Goal: Find specific page/section: Find specific page/section

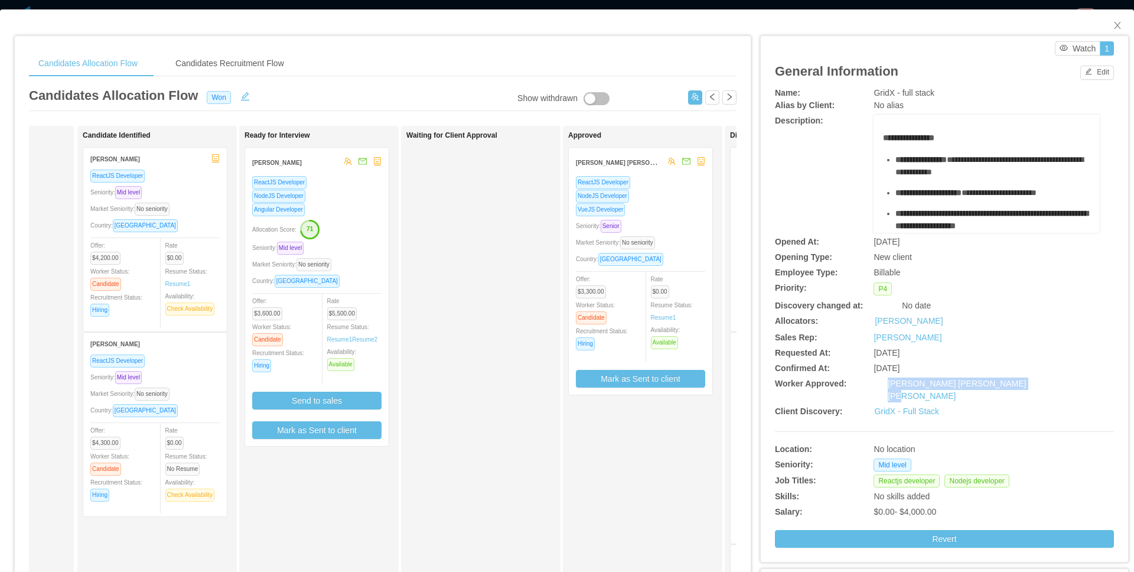
scroll to position [0, 132]
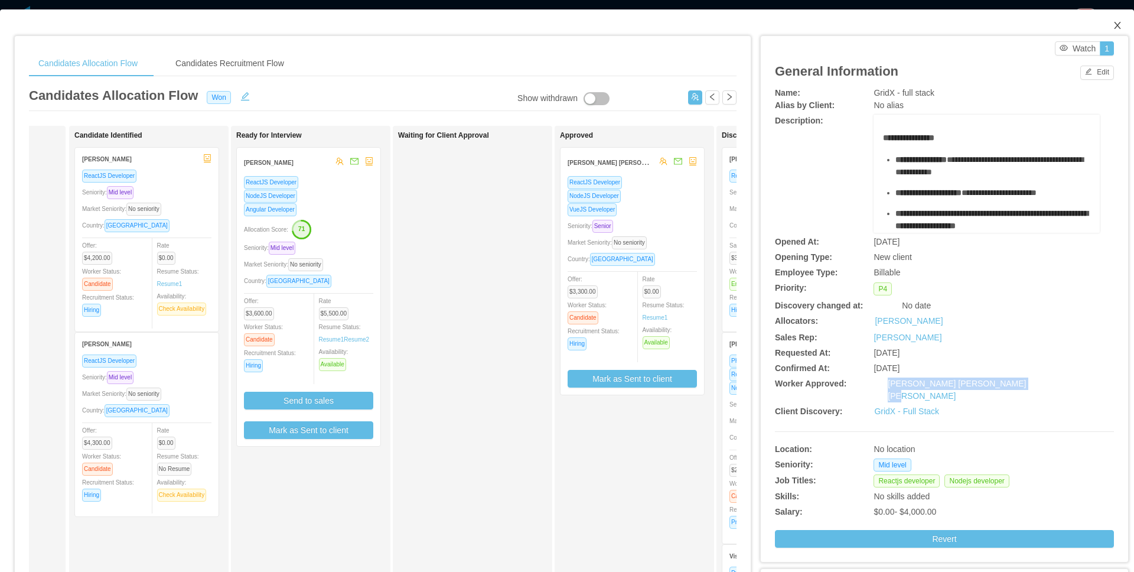
click at [1114, 24] on icon "icon: close" at bounding box center [1117, 25] width 6 height 7
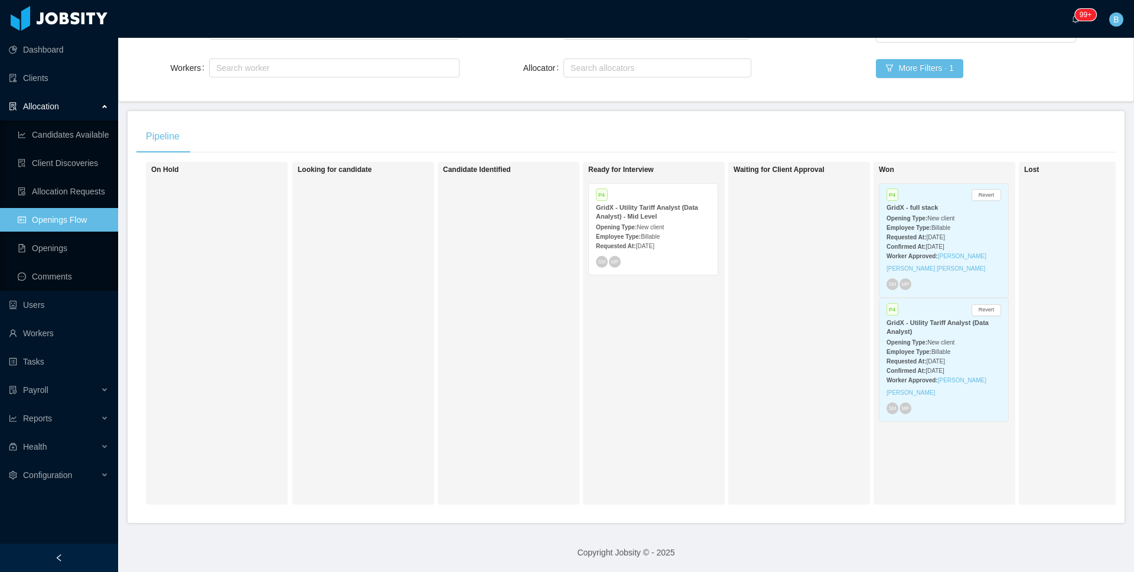
click at [989, 343] on div "Opening Type: New client" at bounding box center [944, 342] width 115 height 12
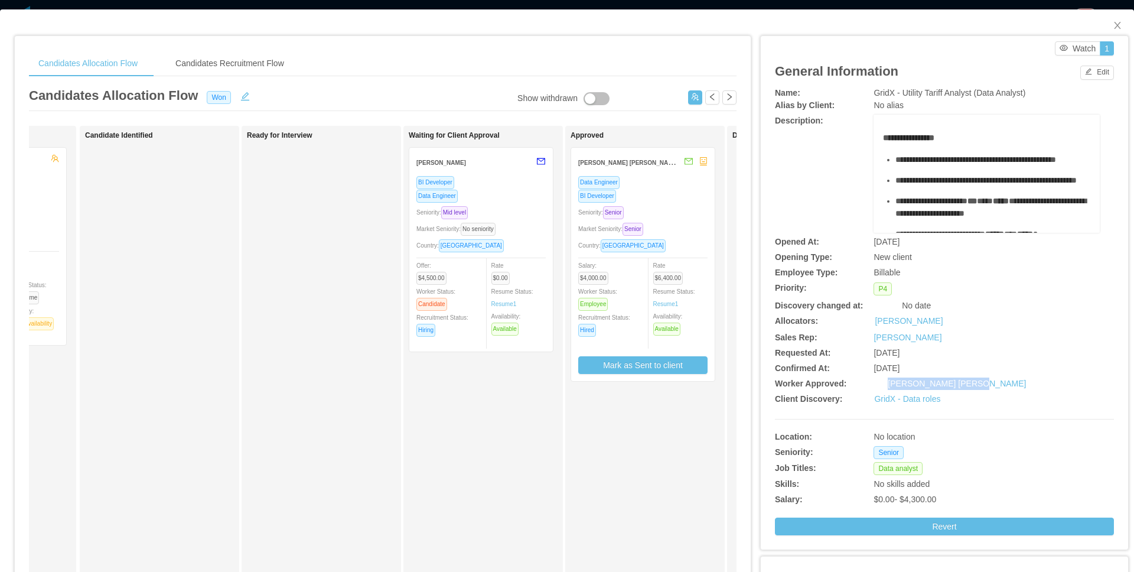
scroll to position [0, 123]
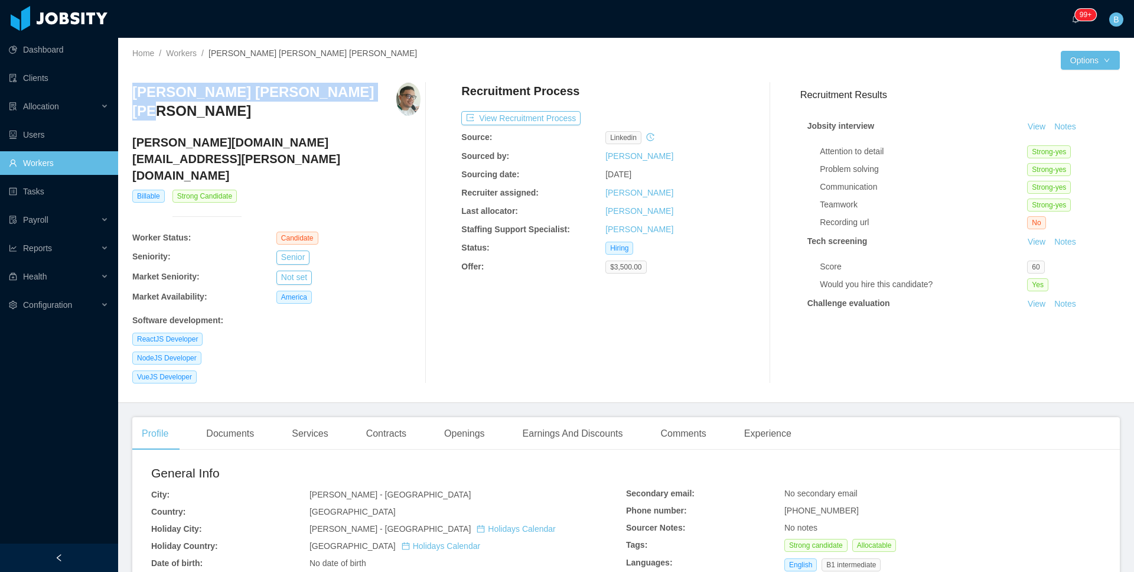
drag, startPoint x: 332, startPoint y: 93, endPoint x: 136, endPoint y: 94, distance: 196.1
click at [136, 94] on div "[PERSON_NAME] [PERSON_NAME] [PERSON_NAME]" at bounding box center [276, 105] width 288 height 45
copy h3 "[PERSON_NAME] [PERSON_NAME] [PERSON_NAME]"
click at [388, 417] on div "Contracts" at bounding box center [386, 433] width 59 height 33
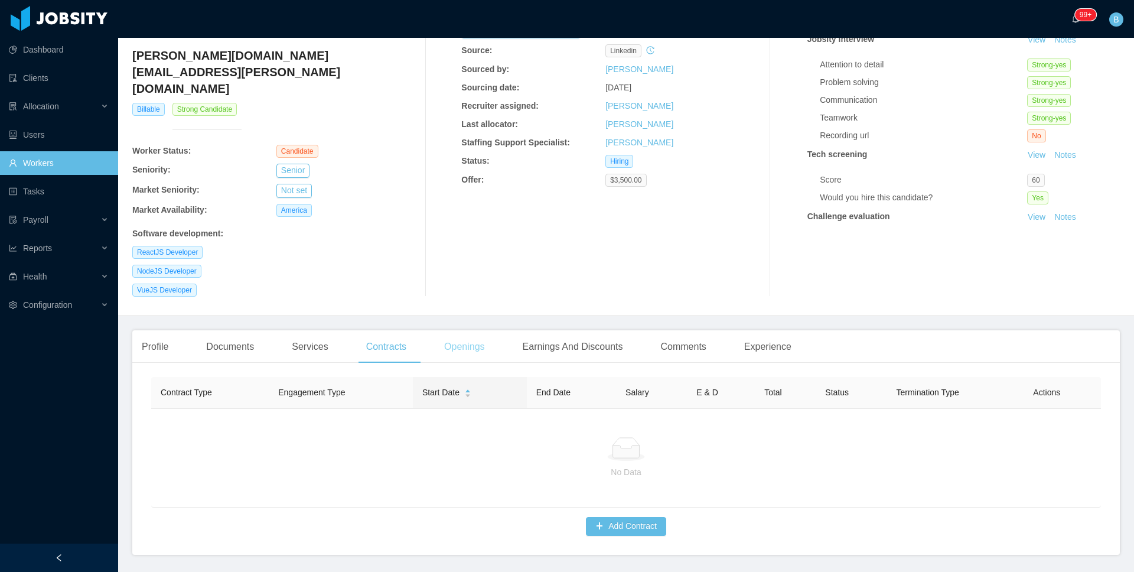
scroll to position [89, 0]
click at [479, 328] on div "Openings" at bounding box center [465, 344] width 60 height 33
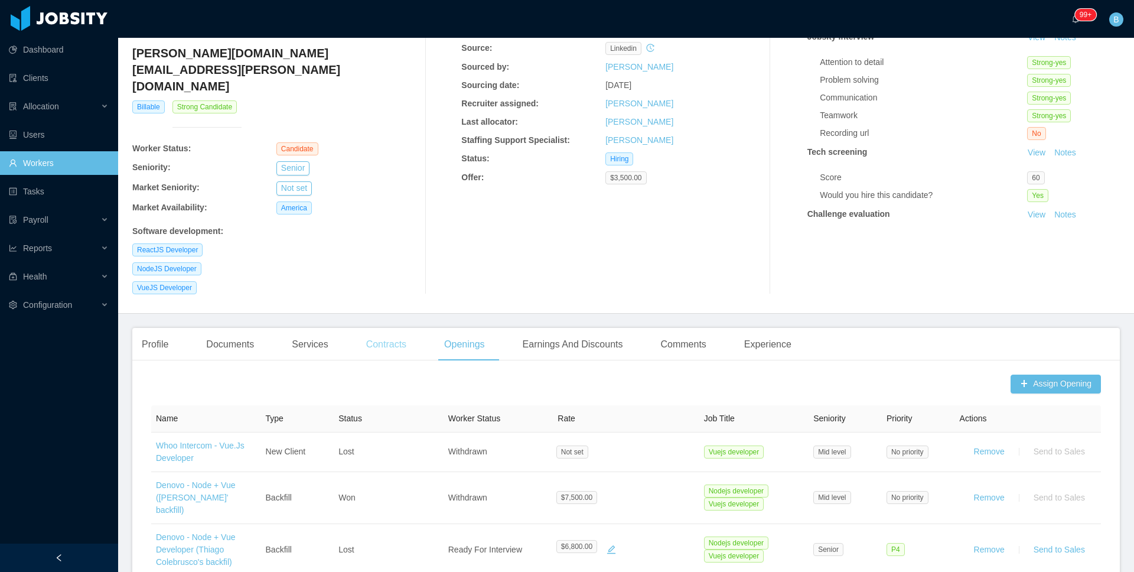
click at [385, 328] on div "Contracts" at bounding box center [386, 344] width 59 height 33
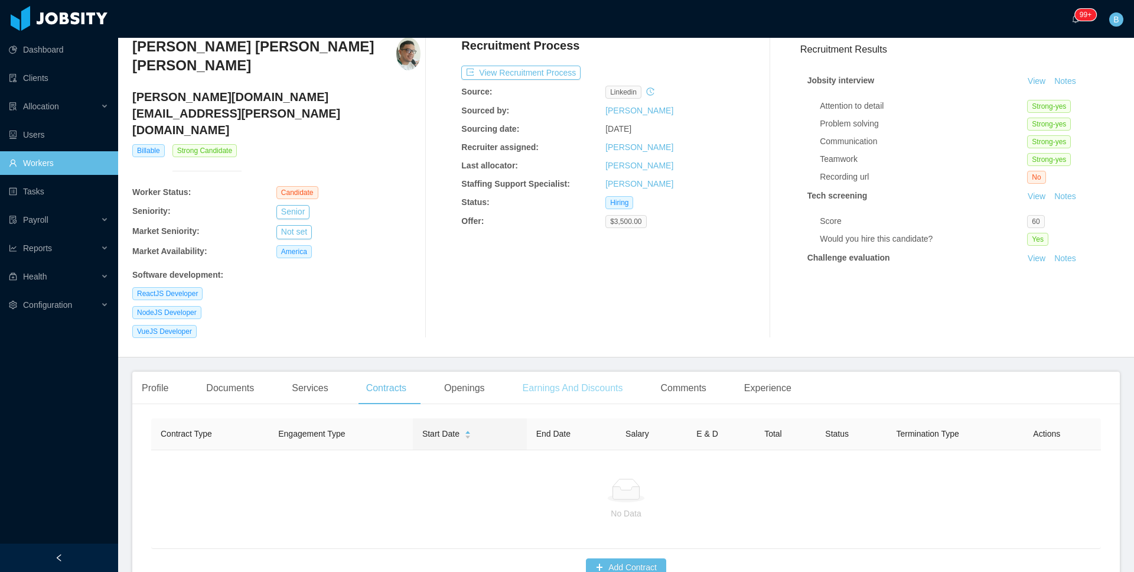
scroll to position [71, 0]
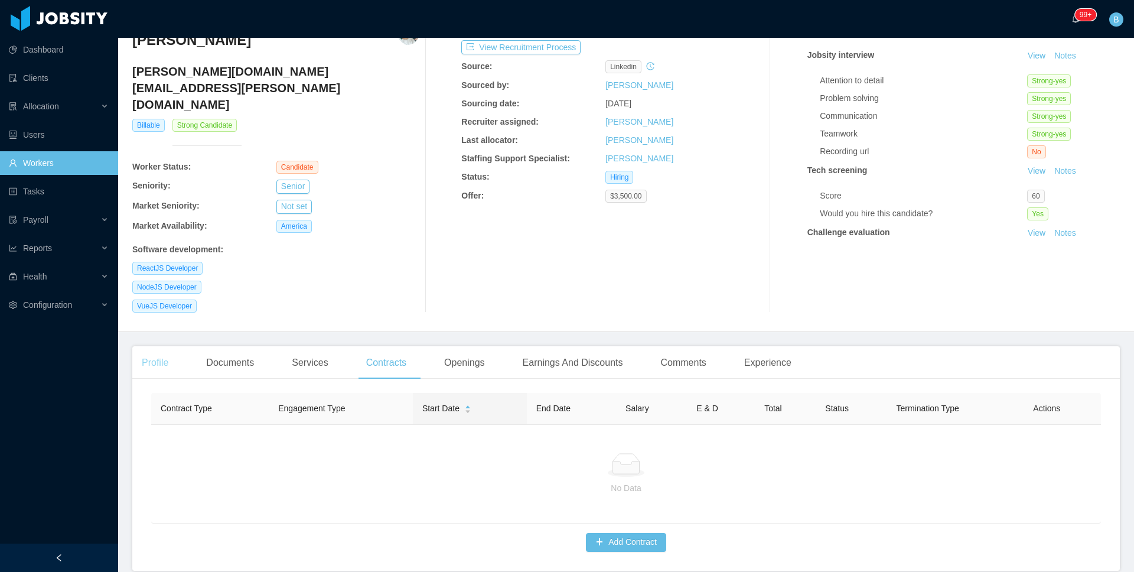
click at [174, 346] on div "Profile" at bounding box center [154, 362] width 45 height 33
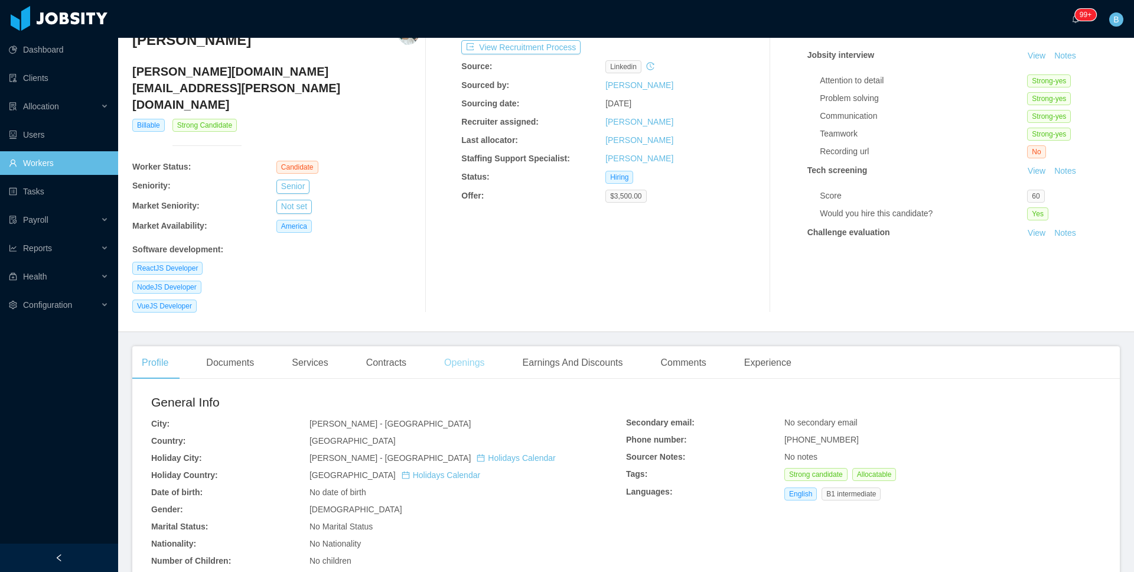
click at [473, 346] on div "Openings" at bounding box center [465, 362] width 60 height 33
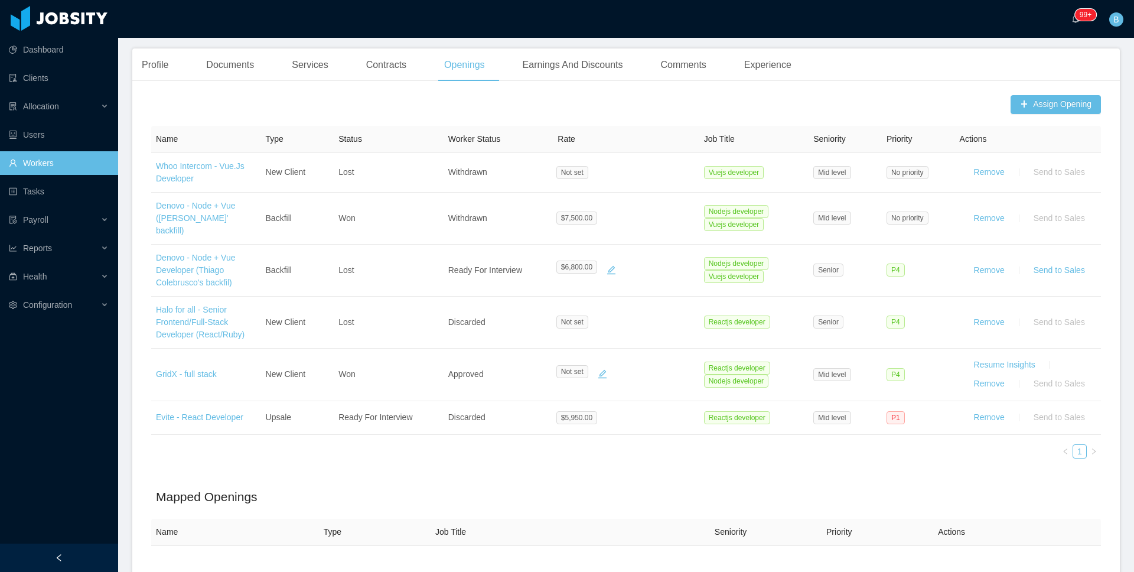
scroll to position [372, 0]
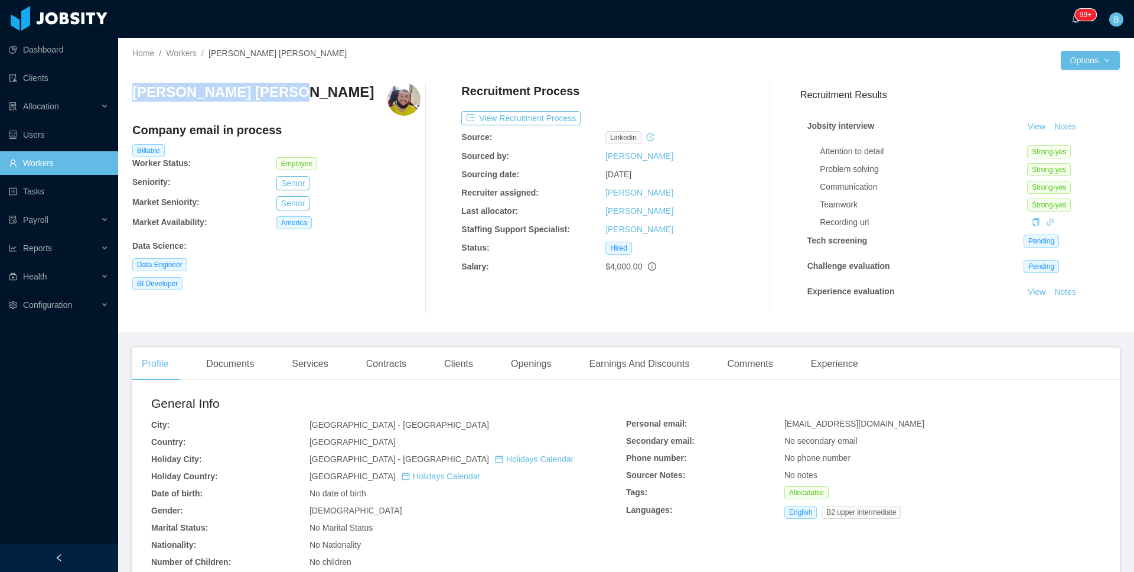
drag, startPoint x: 269, startPoint y: 97, endPoint x: 119, endPoint y: 97, distance: 150.1
click at [119, 97] on div "Home / Workers / Andre Felippe Farias / Options Andre Felippe Farias Company em…" at bounding box center [626, 185] width 1016 height 295
copy h3 "[PERSON_NAME] [PERSON_NAME]"
